Goal: Transaction & Acquisition: Purchase product/service

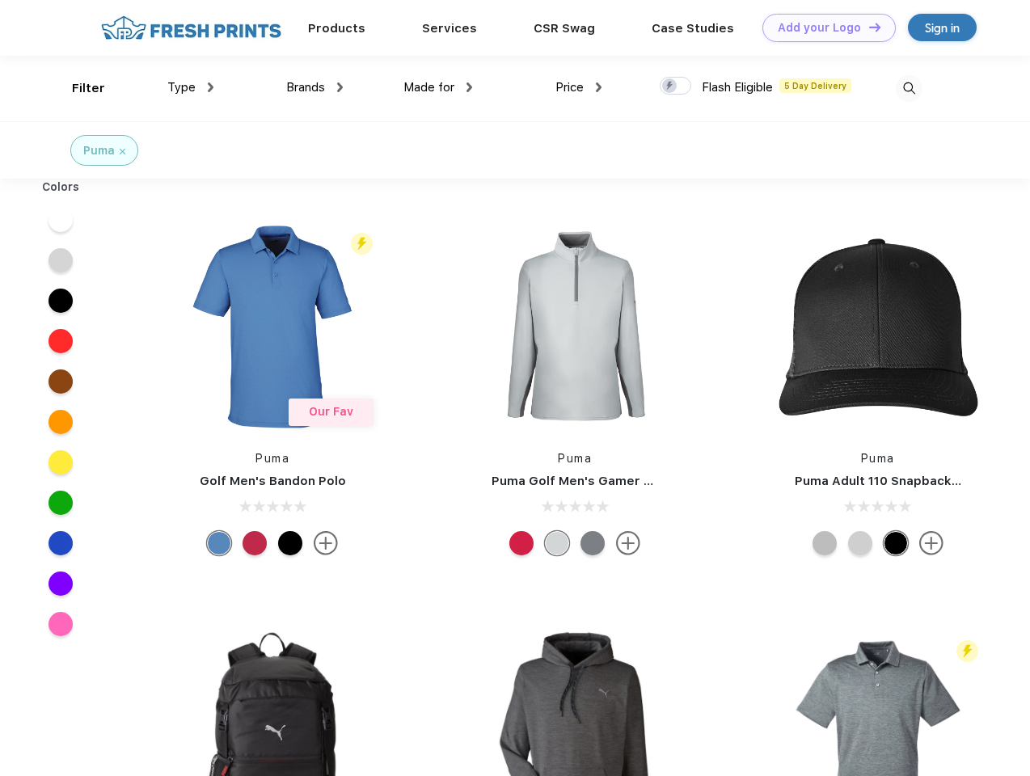
click at [823, 27] on link "Add your Logo Design Tool" at bounding box center [828, 28] width 133 height 28
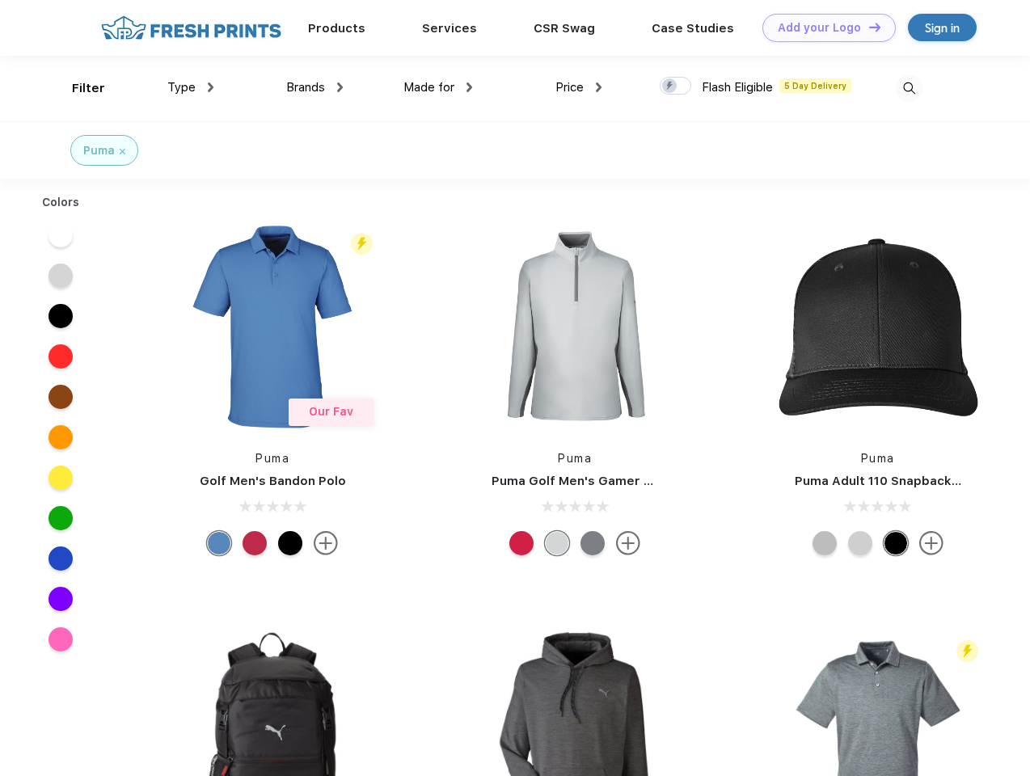
click at [0, 0] on div "Design Tool" at bounding box center [0, 0] width 0 height 0
click at [867, 27] on link "Add your Logo Design Tool" at bounding box center [828, 28] width 133 height 28
click at [78, 88] on div "Filter" at bounding box center [88, 88] width 33 height 19
click at [191, 87] on span "Type" at bounding box center [181, 87] width 28 height 15
click at [314, 87] on span "Brands" at bounding box center [305, 87] width 39 height 15
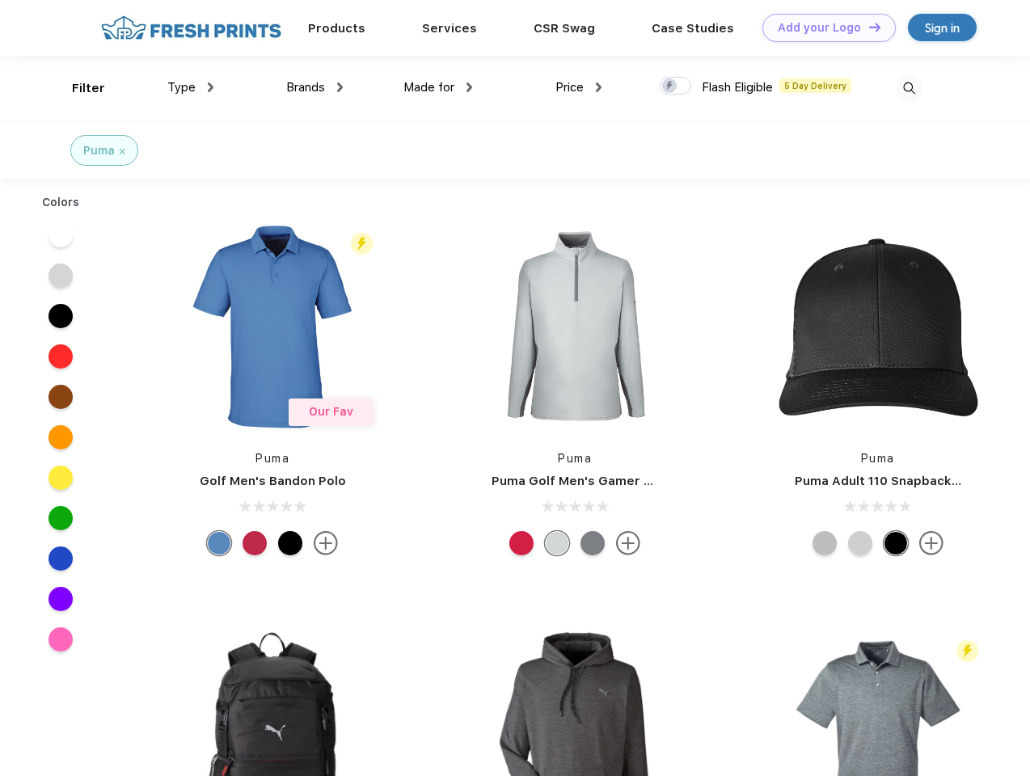
click at [438, 87] on span "Made for" at bounding box center [428, 87] width 51 height 15
click at [579, 87] on span "Price" at bounding box center [569, 87] width 28 height 15
click at [676, 86] on div at bounding box center [675, 86] width 32 height 18
click at [670, 86] on input "checkbox" at bounding box center [664, 81] width 11 height 11
click at [908, 88] on img at bounding box center [908, 88] width 27 height 27
